Goal: Transaction & Acquisition: Purchase product/service

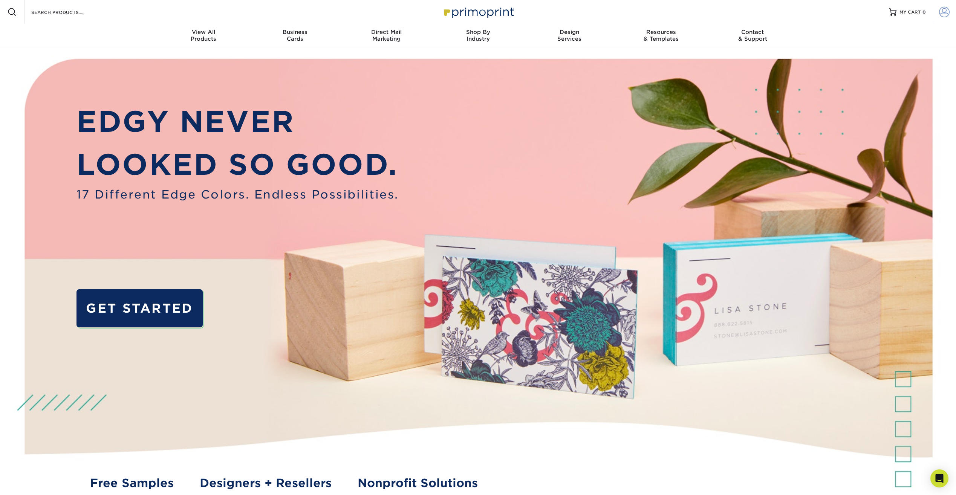
click at [944, 11] on span at bounding box center [944, 12] width 11 height 11
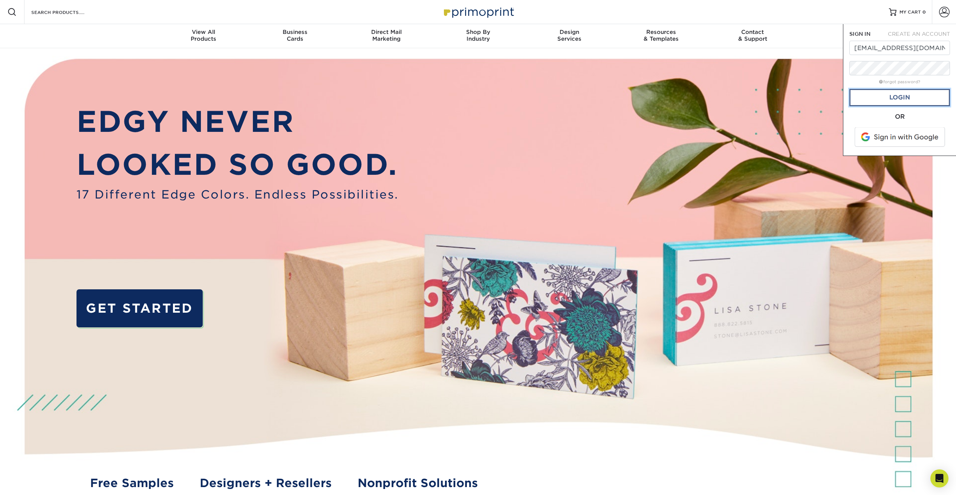
click at [898, 100] on link "Login" at bounding box center [899, 97] width 101 height 17
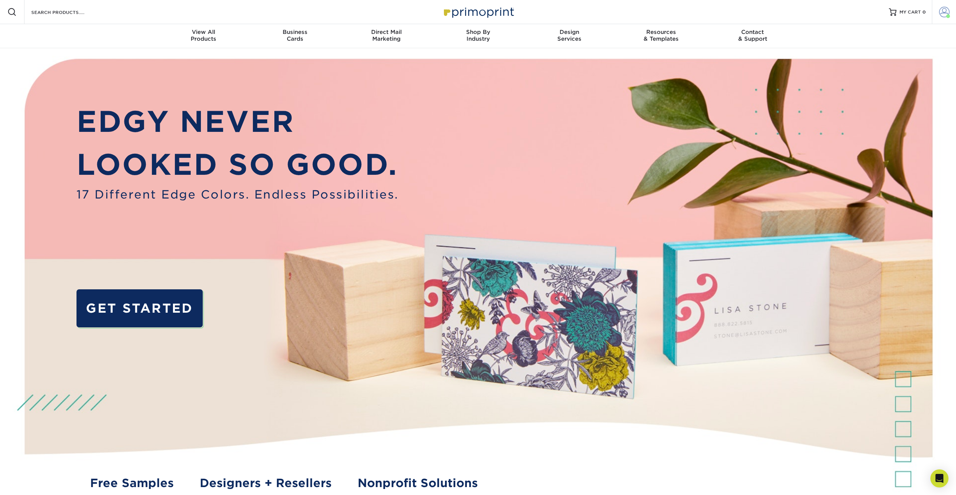
click at [944, 11] on span at bounding box center [944, 12] width 11 height 11
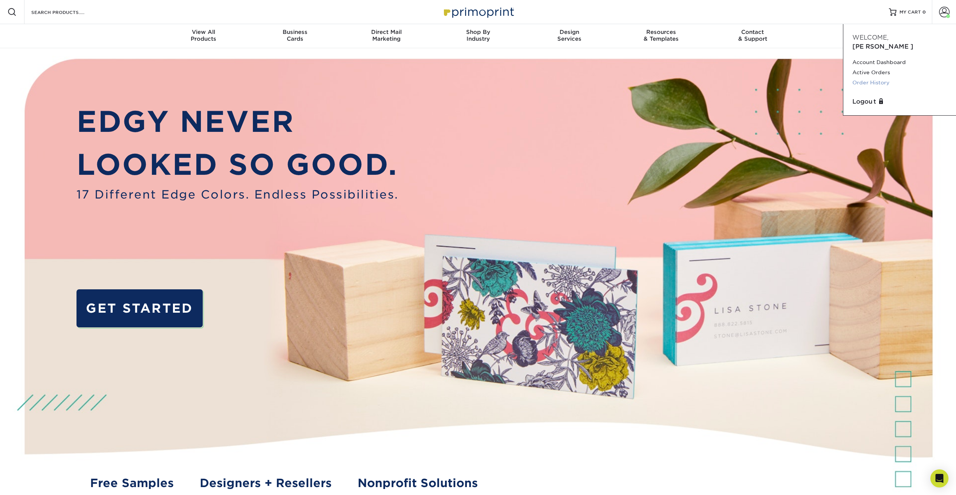
click at [874, 78] on link "Order History" at bounding box center [899, 83] width 95 height 10
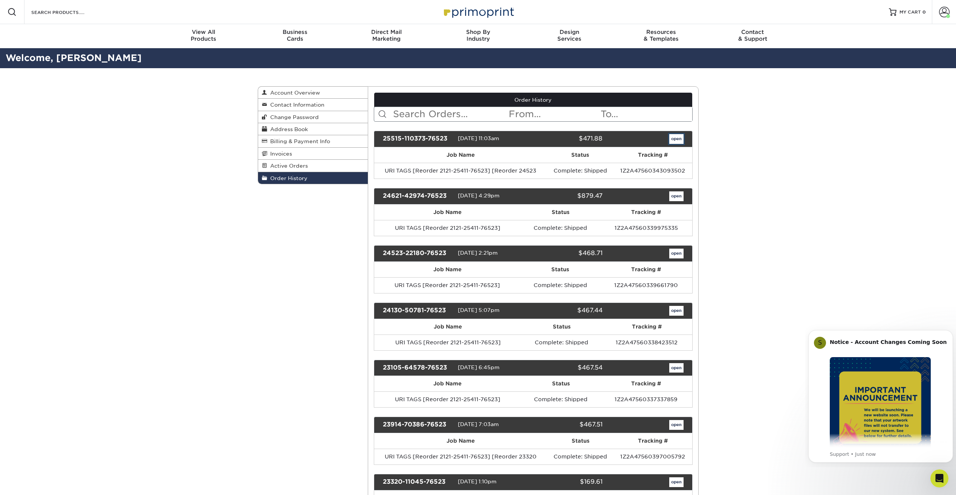
click at [674, 140] on link "open" at bounding box center [676, 139] width 14 height 10
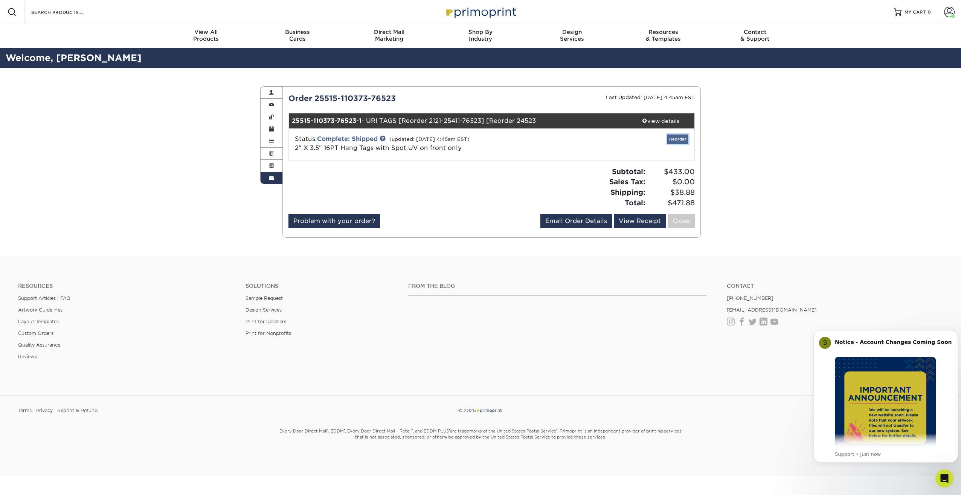
click at [677, 138] on link "Reorder" at bounding box center [678, 138] width 21 height 9
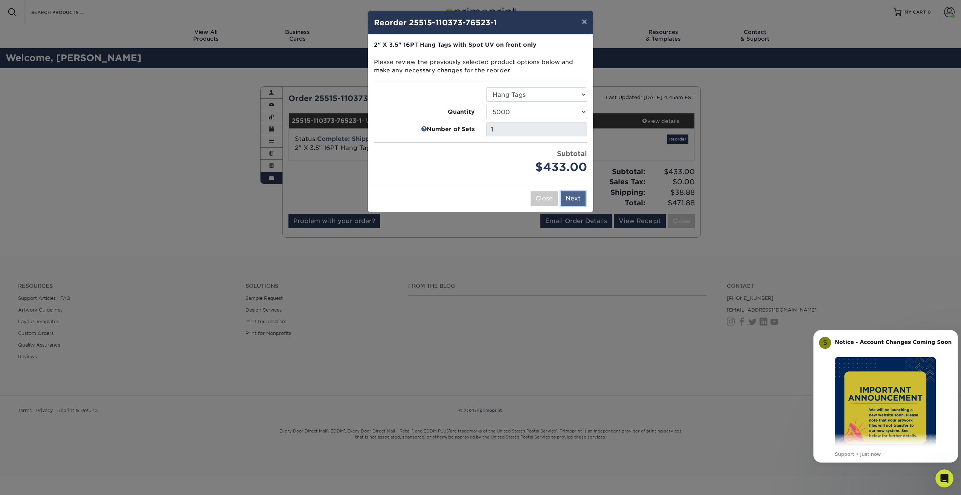
click at [573, 196] on button "Next" at bounding box center [573, 198] width 25 height 14
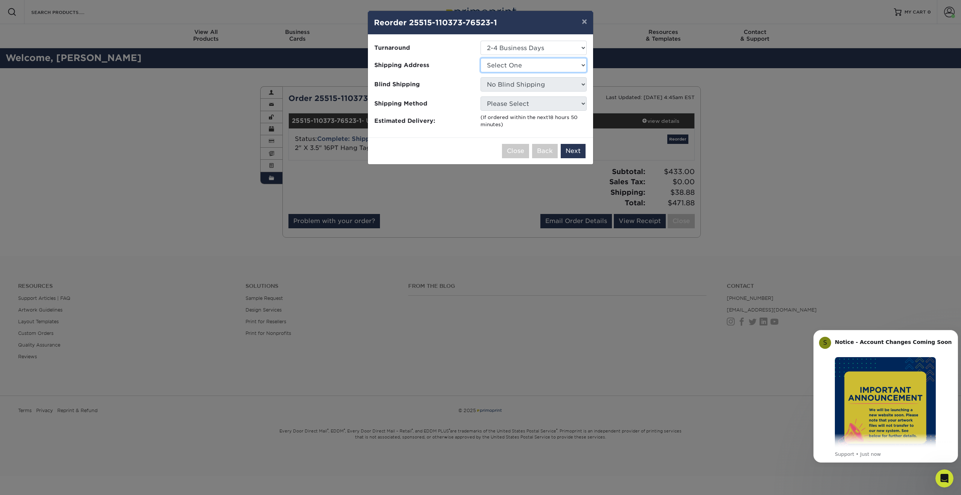
click at [519, 65] on select "Select One PAWT Store" at bounding box center [534, 65] width 106 height 14
select select "203072"
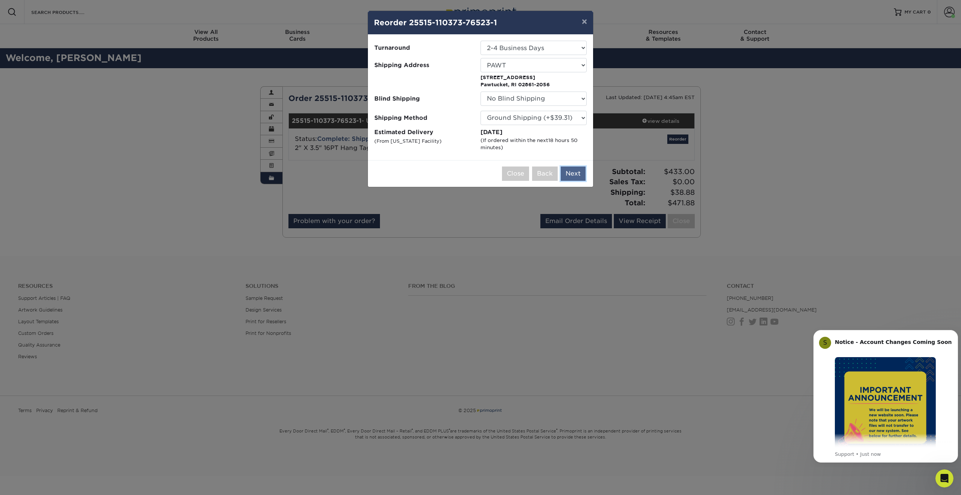
click at [574, 172] on button "Next" at bounding box center [573, 174] width 25 height 14
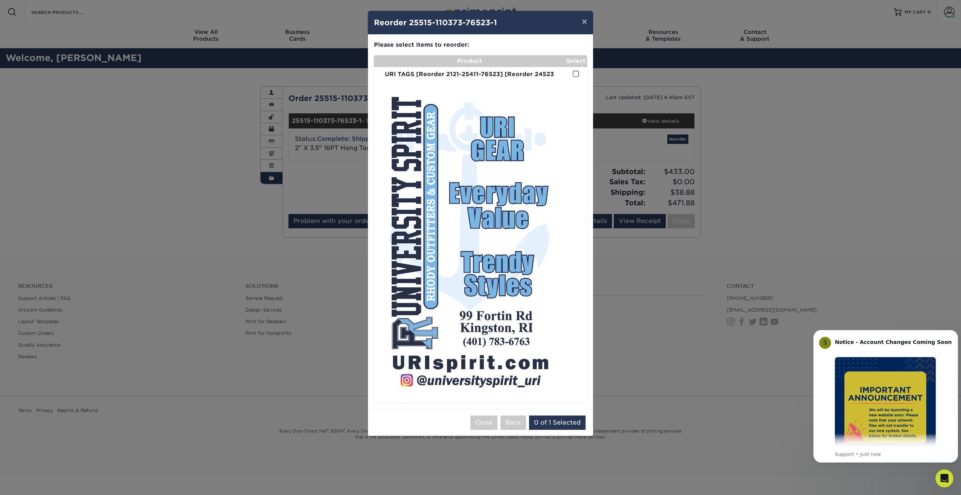
click at [576, 72] on span at bounding box center [576, 73] width 6 height 7
click at [0, 0] on input "checkbox" at bounding box center [0, 0] width 0 height 0
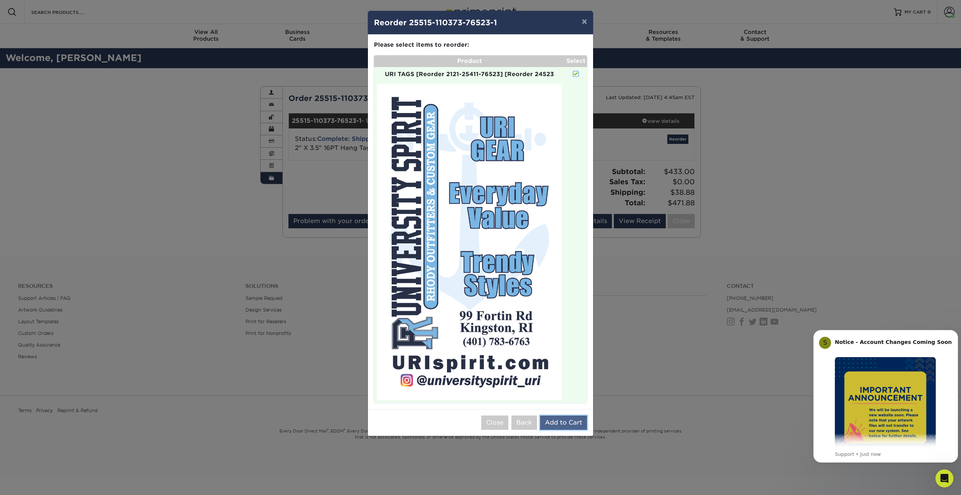
click at [562, 421] on button "Add to Cart" at bounding box center [563, 423] width 47 height 14
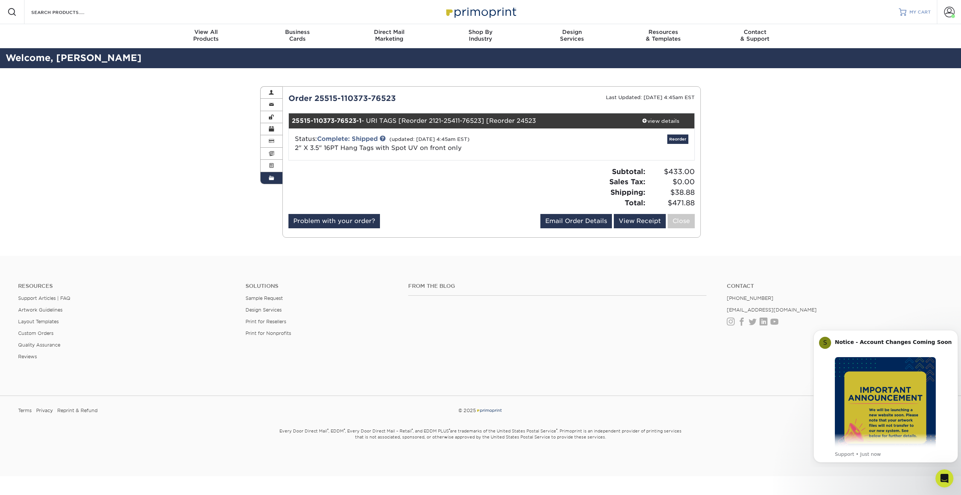
click at [911, 12] on span "MY CART" at bounding box center [920, 12] width 21 height 6
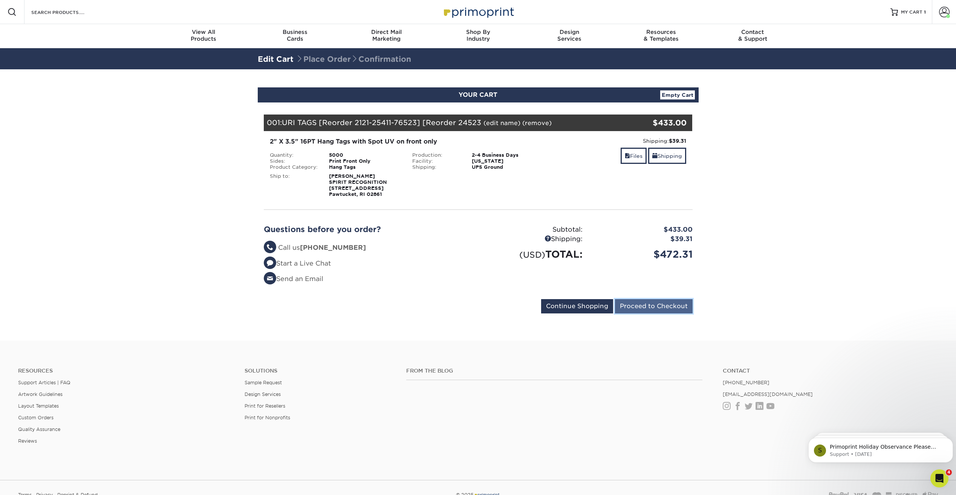
click at [656, 304] on input "Proceed to Checkout" at bounding box center [654, 306] width 78 height 14
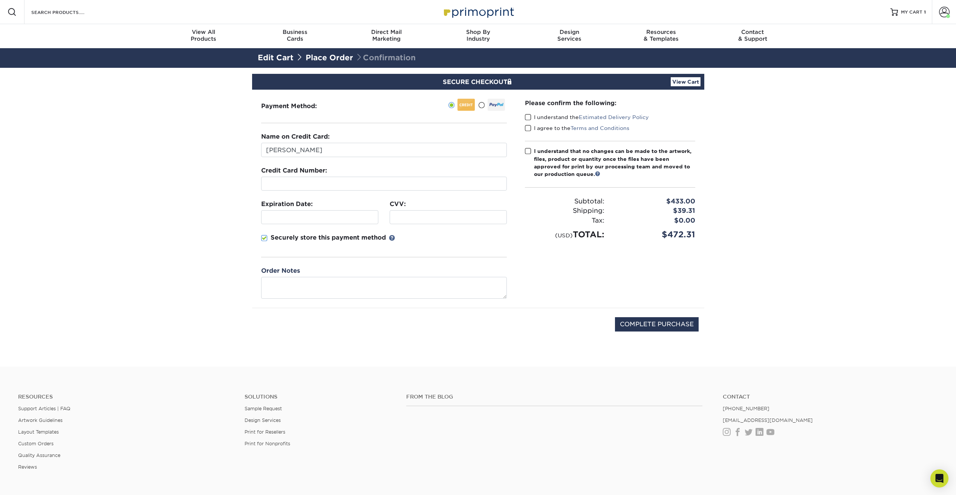
click at [348, 180] on div at bounding box center [384, 184] width 246 height 14
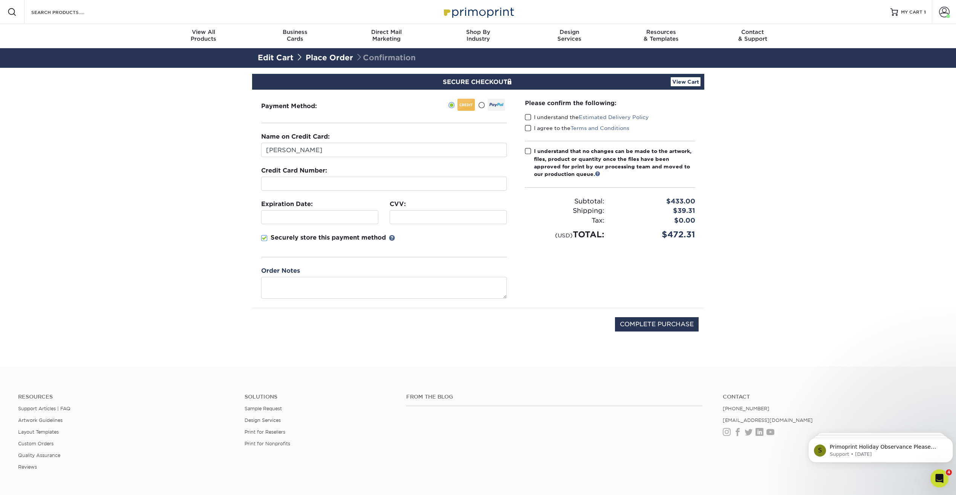
click at [264, 240] on span at bounding box center [264, 238] width 6 height 7
click at [0, 0] on input "Securely store this payment method" at bounding box center [0, 0] width 0 height 0
click at [529, 119] on span at bounding box center [528, 117] width 6 height 7
click at [0, 0] on input "I understand the Estimated Delivery Policy" at bounding box center [0, 0] width 0 height 0
click at [527, 129] on span at bounding box center [528, 128] width 6 height 7
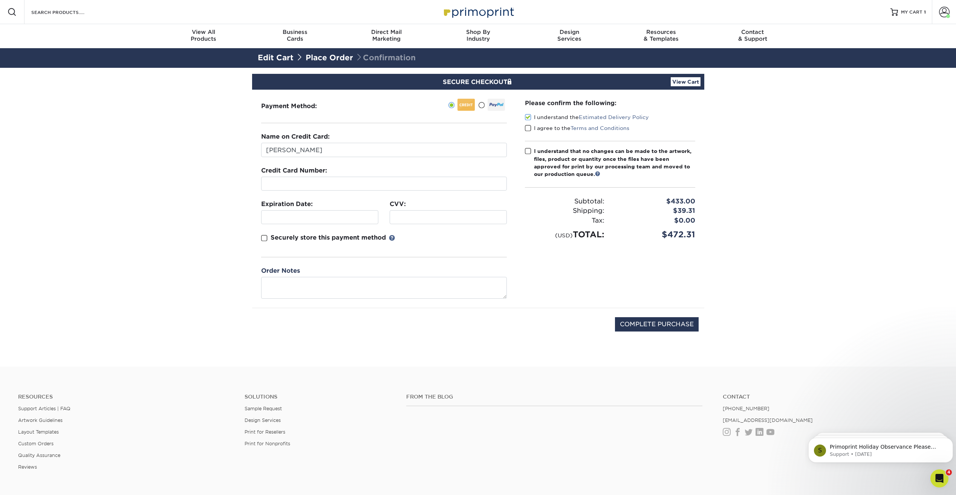
click at [0, 0] on input "I agree to the Terms and Conditions" at bounding box center [0, 0] width 0 height 0
drag, startPoint x: 529, startPoint y: 151, endPoint x: 533, endPoint y: 154, distance: 5.4
click at [529, 151] on span at bounding box center [528, 151] width 6 height 7
click at [0, 0] on input "I understand that no changes can be made to the artwork, files, product or quan…" at bounding box center [0, 0] width 0 height 0
click at [665, 322] on input "COMPLETE PURCHASE" at bounding box center [657, 324] width 84 height 14
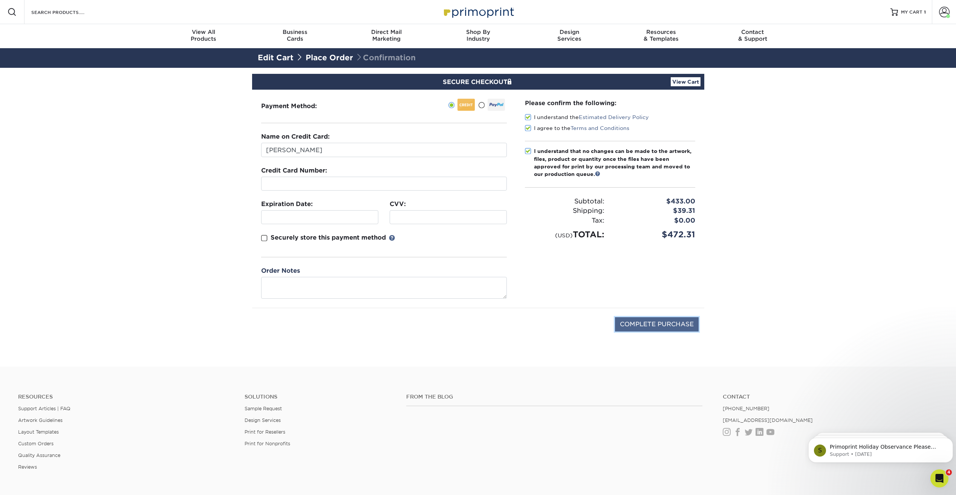
type input "PROCESSING, PLEASE WAIT..."
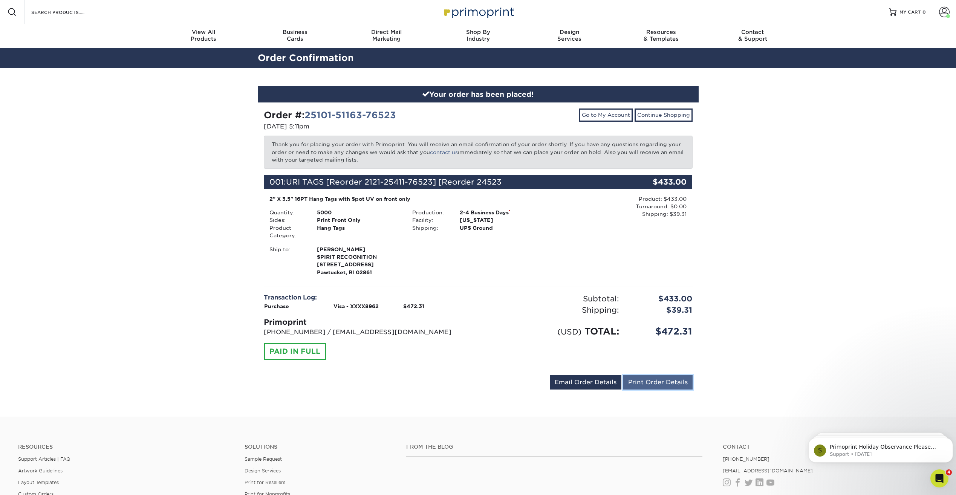
drag, startPoint x: 641, startPoint y: 381, endPoint x: 47, endPoint y: 452, distance: 598.4
click at [641, 381] on link "Print Order Details" at bounding box center [657, 382] width 69 height 14
